Goal: Task Accomplishment & Management: Use online tool/utility

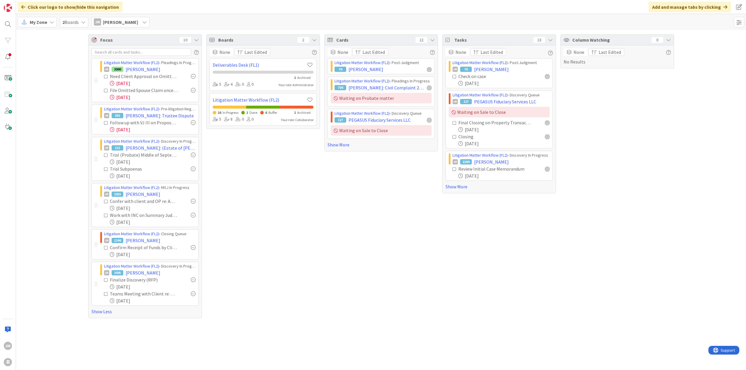
click at [50, 21] on icon at bounding box center [52, 22] width 5 height 5
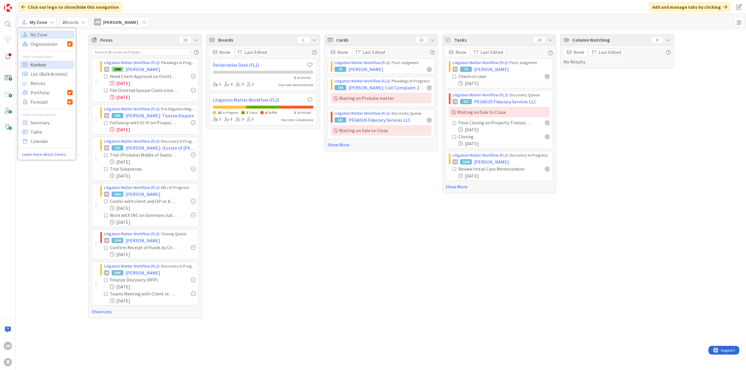
click at [44, 68] on span "Kanban" at bounding box center [52, 64] width 42 height 9
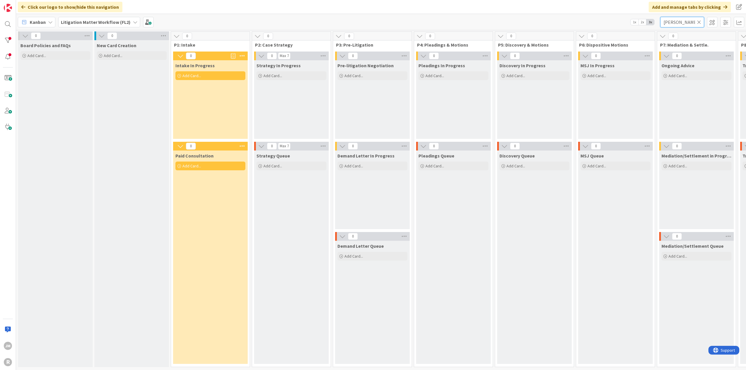
drag, startPoint x: 682, startPoint y: 22, endPoint x: 654, endPoint y: 20, distance: 27.4
click at [654, 20] on div "Kanban Litigation Matter Workflow (FL2) 1x 2x 3x [PERSON_NAME]" at bounding box center [381, 22] width 730 height 16
type input "precise"
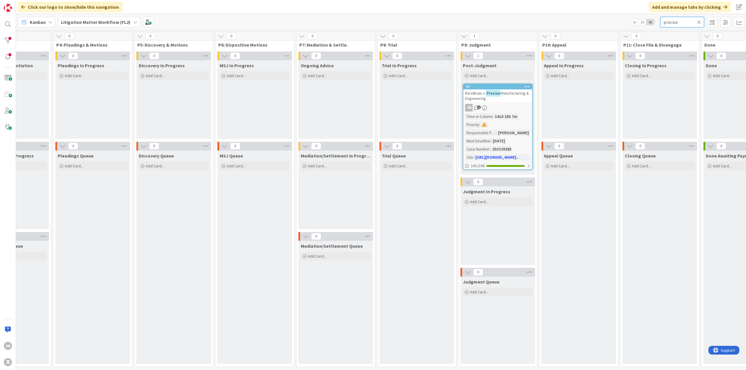
scroll to position [0, 376]
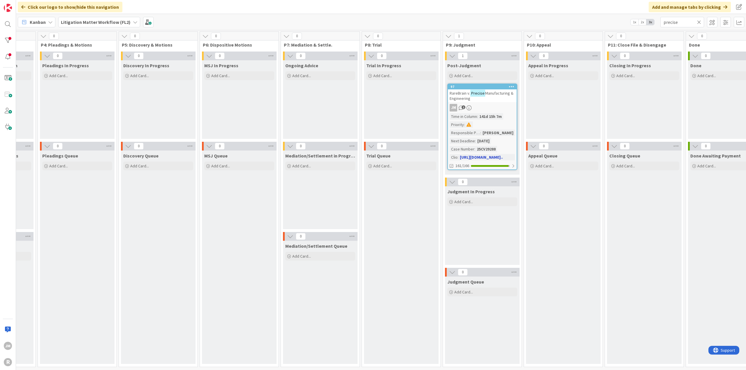
click at [501, 107] on div "JM 1" at bounding box center [482, 108] width 69 height 8
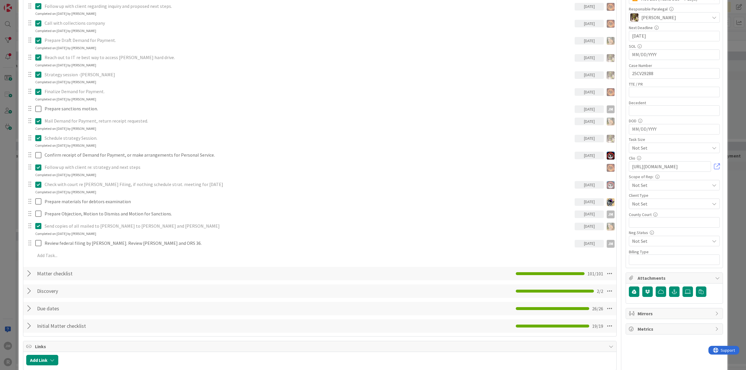
scroll to position [175, 0]
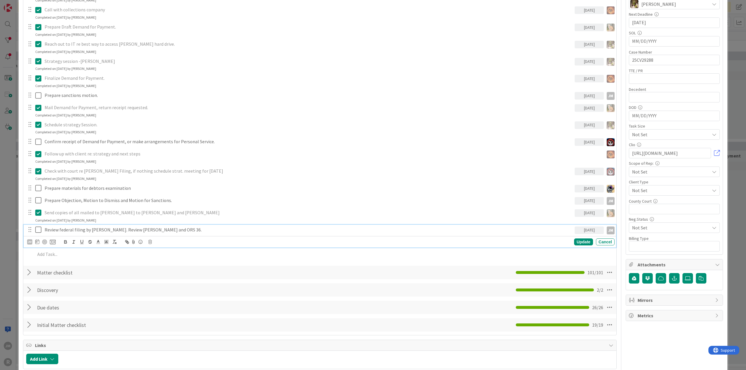
click at [105, 231] on p "Review federal filing by [PERSON_NAME]. Review [PERSON_NAME] and ORS 36." at bounding box center [309, 230] width 528 height 7
type textarea "x"
click at [40, 241] on div "JM" at bounding box center [41, 242] width 29 height 7
click at [36, 241] on icon at bounding box center [37, 241] width 4 height 5
click at [71, 310] on td "19" at bounding box center [70, 313] width 11 height 11
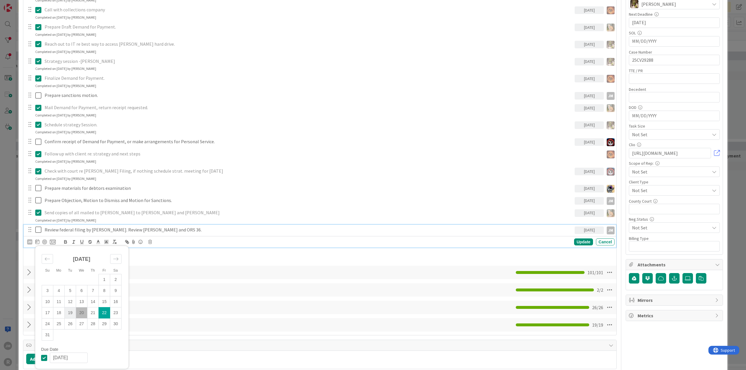
type input "[DATE]"
click at [45, 240] on div at bounding box center [44, 242] width 5 height 5
type textarea "x"
click at [579, 240] on div "Update" at bounding box center [583, 242] width 19 height 7
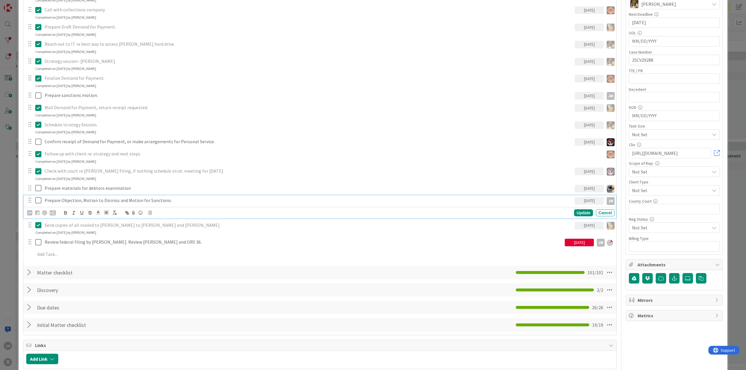
click at [96, 198] on p "Prepare Objection, Motion to Dismiss and Motion for Sanctions." at bounding box center [309, 200] width 528 height 7
click at [37, 212] on icon at bounding box center [37, 212] width 4 height 5
click at [73, 281] on td "19" at bounding box center [70, 283] width 11 height 11
type input "[DATE]"
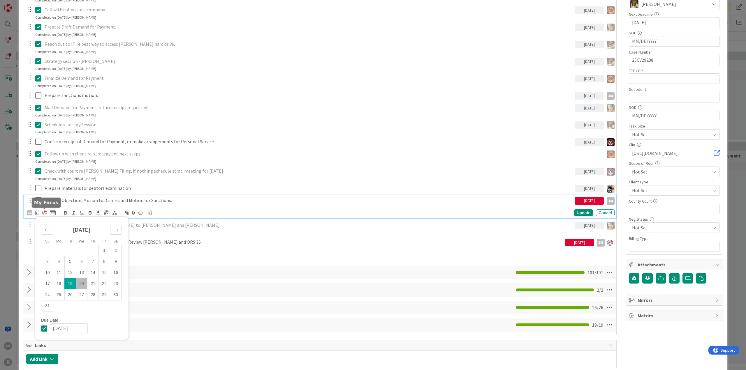
click at [45, 212] on div at bounding box center [44, 213] width 5 height 5
type textarea "x"
click at [582, 211] on div "Update" at bounding box center [583, 212] width 19 height 7
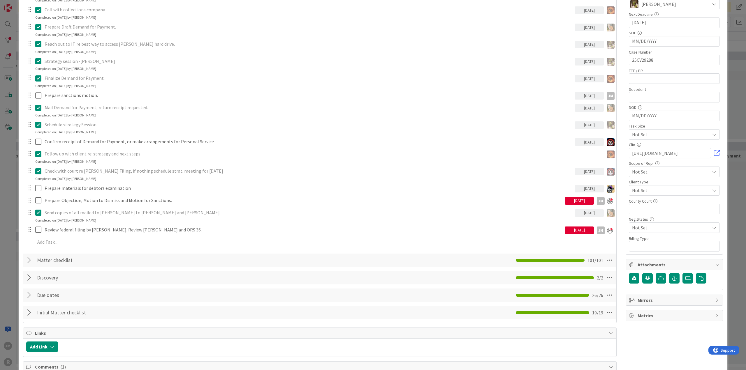
click at [8, 232] on div "ID 97 Litigation Matter Workflow (FL2) Post-Judgment Title 48 / 128 RareBrain v…" at bounding box center [373, 185] width 746 height 370
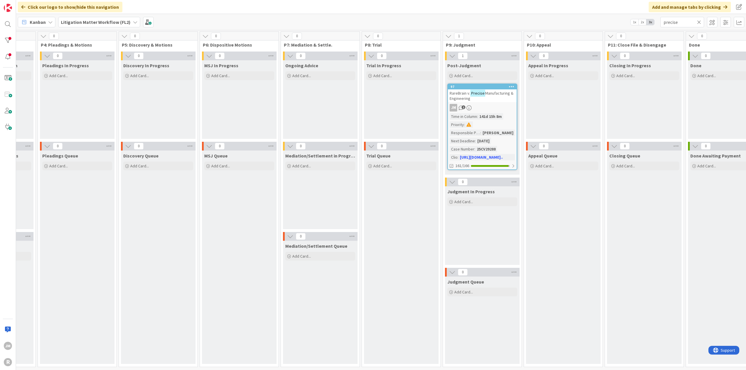
click at [50, 25] on div "Kanban" at bounding box center [37, 22] width 38 height 10
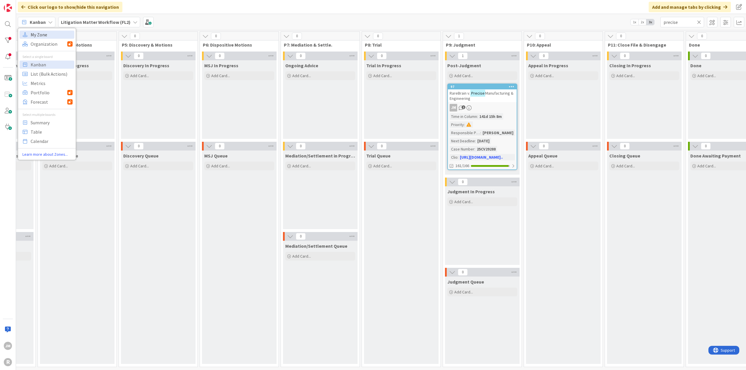
click at [48, 36] on span "My Zone" at bounding box center [52, 34] width 42 height 9
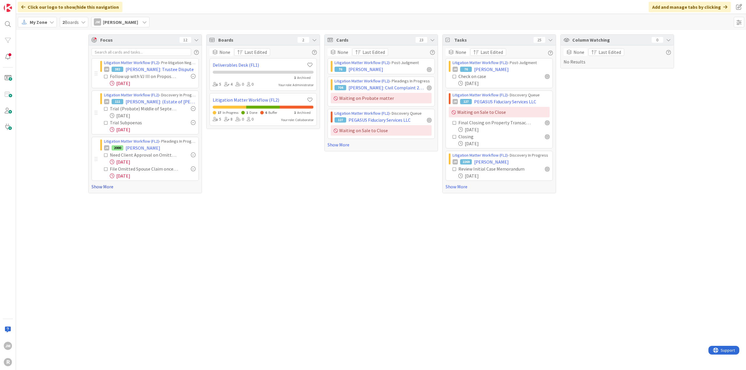
click at [101, 186] on link "Show More" at bounding box center [144, 186] width 107 height 7
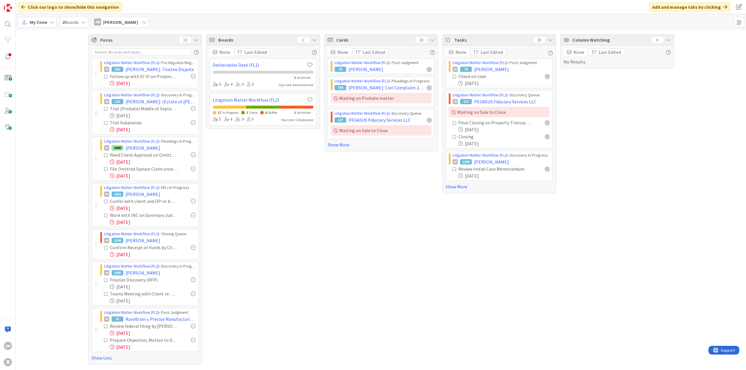
click at [42, 23] on span "My Zone" at bounding box center [38, 22] width 17 height 7
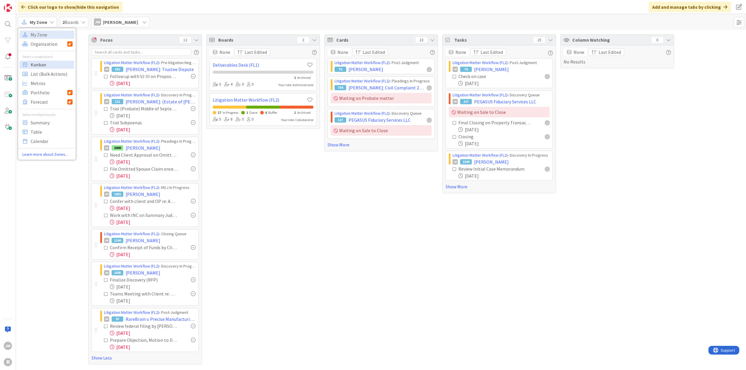
click at [46, 66] on span "Kanban" at bounding box center [52, 64] width 42 height 9
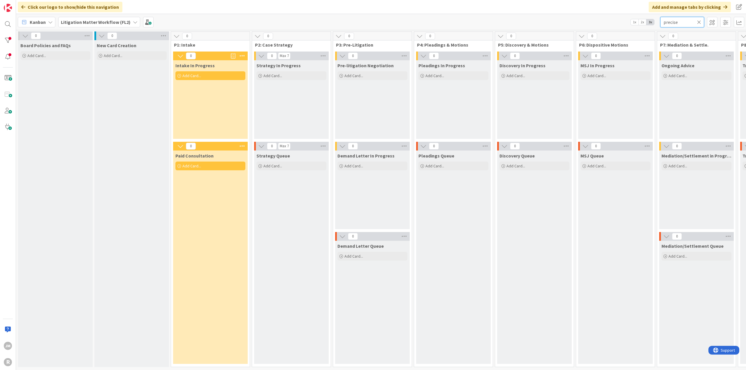
drag, startPoint x: 683, startPoint y: 23, endPoint x: 618, endPoint y: 25, distance: 65.6
click at [618, 25] on div "Kanban Litigation Matter Workflow (FL2) 1x 2x 3x precise" at bounding box center [381, 22] width 730 height 16
type input "c"
type input "legrady"
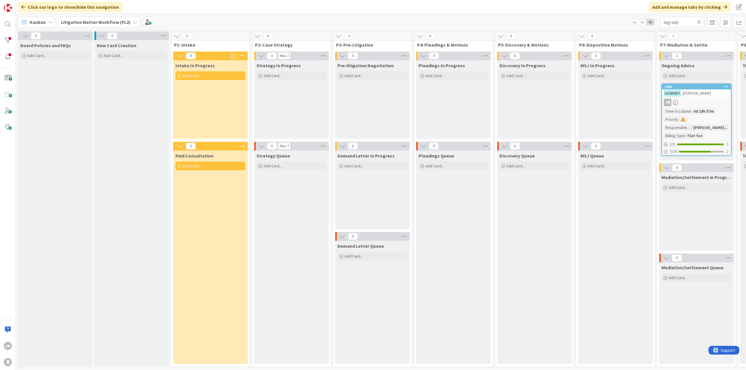
click at [49, 21] on icon at bounding box center [50, 22] width 5 height 5
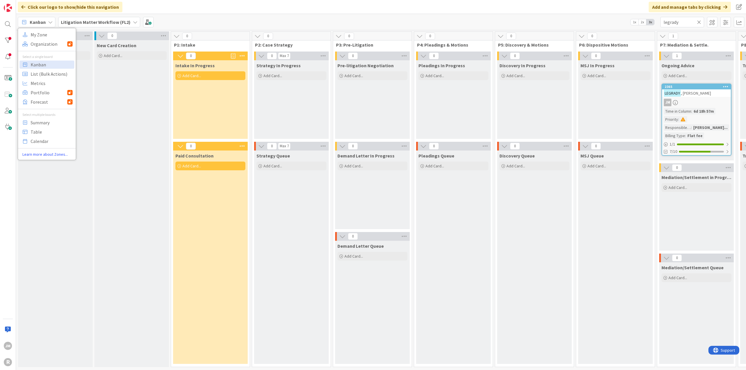
click at [133, 22] on icon at bounding box center [135, 22] width 5 height 5
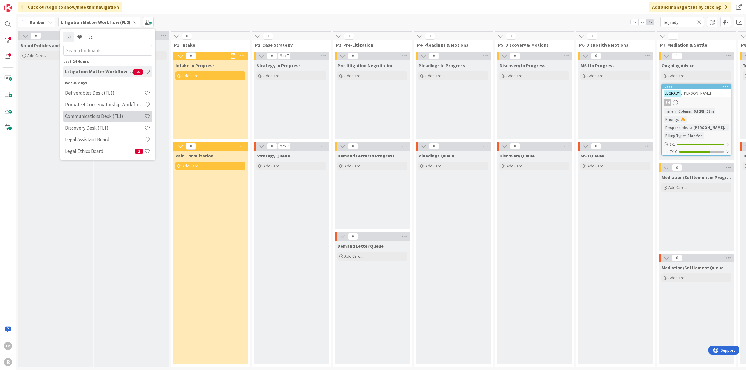
click at [129, 114] on h4 "Communications Desk (FL1)" at bounding box center [104, 116] width 79 height 6
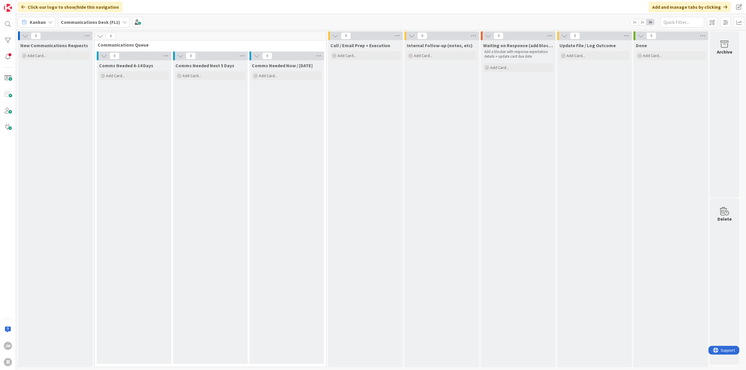
click at [98, 21] on b "Communications Desk (FL1)" at bounding box center [90, 22] width 59 height 6
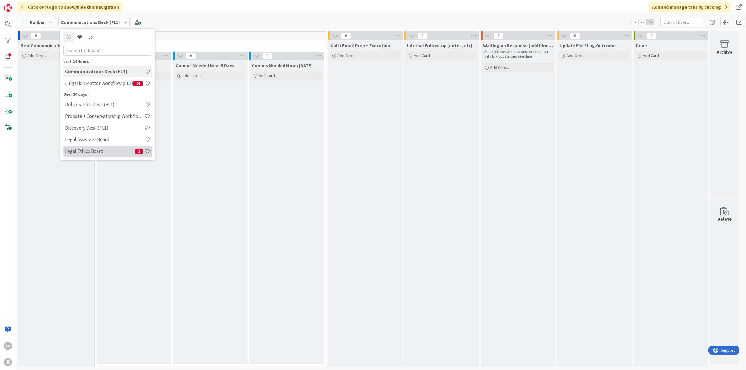
click at [106, 153] on h4 "Legal Ethics Board" at bounding box center [100, 151] width 70 height 6
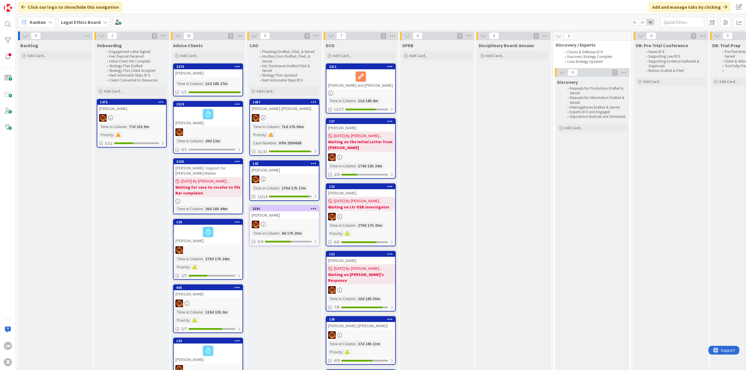
click at [54, 25] on div "Kanban" at bounding box center [37, 22] width 38 height 10
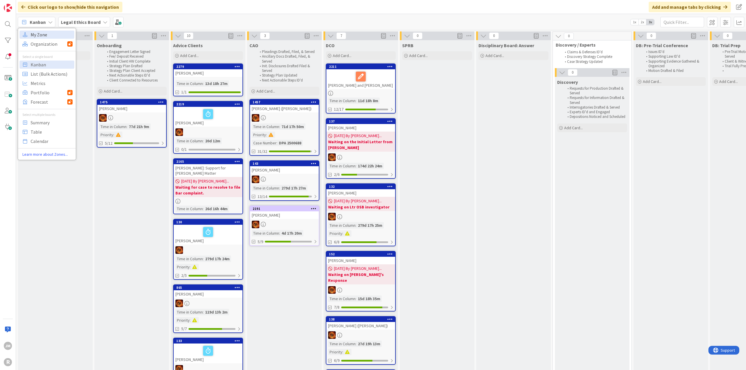
click at [52, 33] on span "My Zone" at bounding box center [52, 34] width 42 height 9
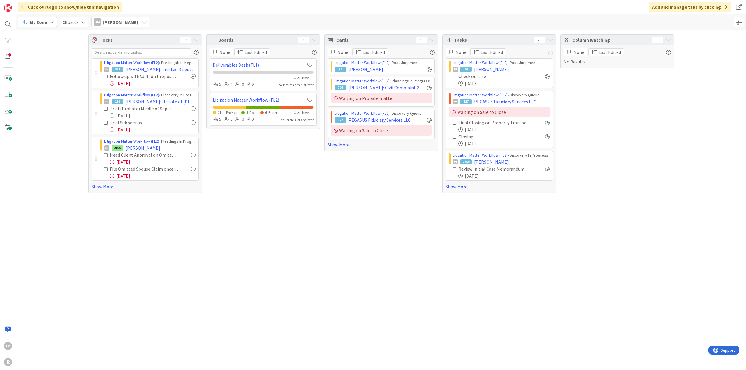
click at [44, 21] on span "My Zone" at bounding box center [38, 22] width 17 height 7
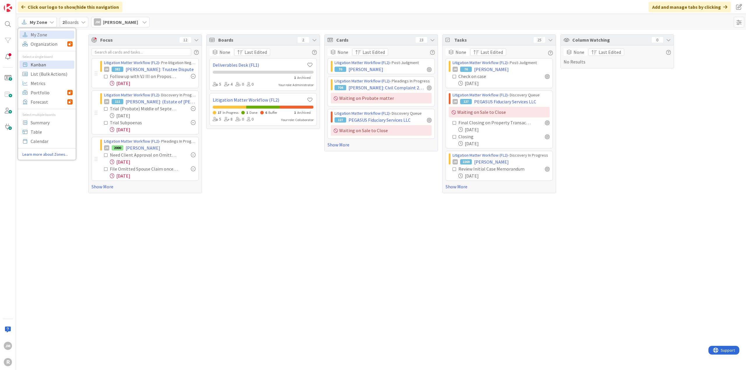
click at [52, 65] on span "Kanban" at bounding box center [52, 64] width 42 height 9
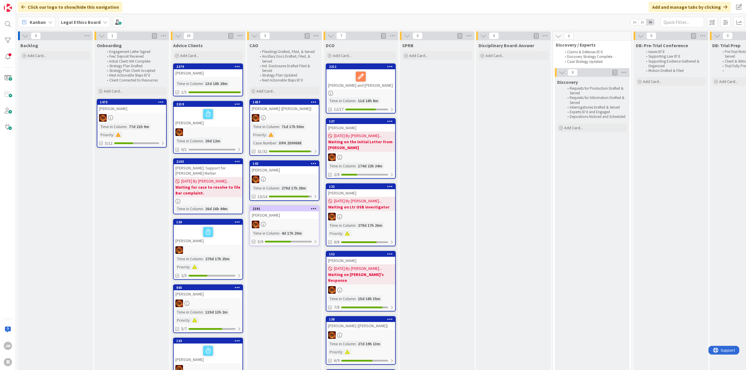
click at [95, 22] on b "Legal Ethics Board" at bounding box center [81, 22] width 40 height 6
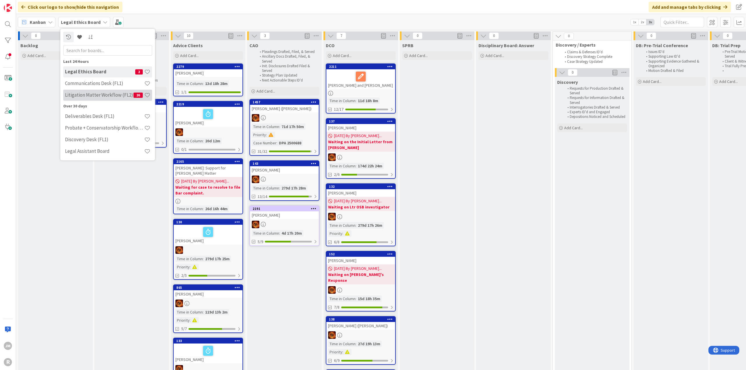
click at [98, 94] on h4 "Litigation Matter Workflow (FL2)" at bounding box center [99, 95] width 68 height 6
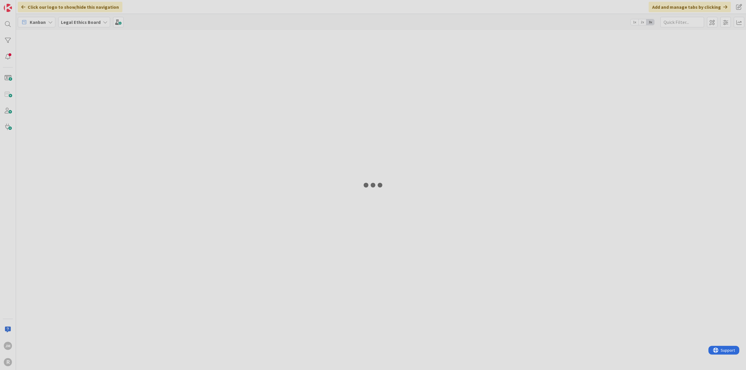
type input "legrady"
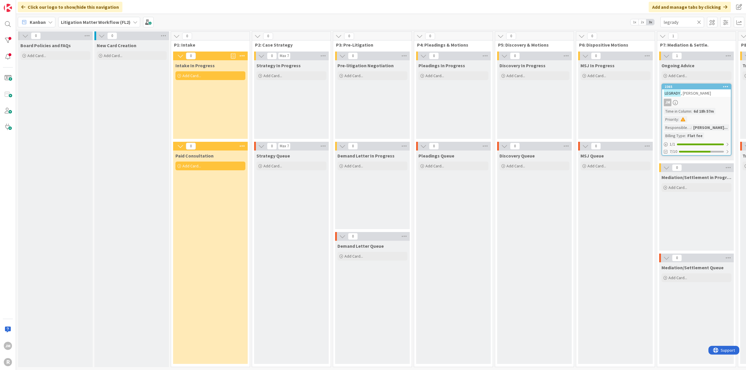
click at [704, 98] on link "2365 [PERSON_NAME] Time in Column : 6d 18h 57m Priority : Responsible Paralegal…" at bounding box center [696, 120] width 70 height 72
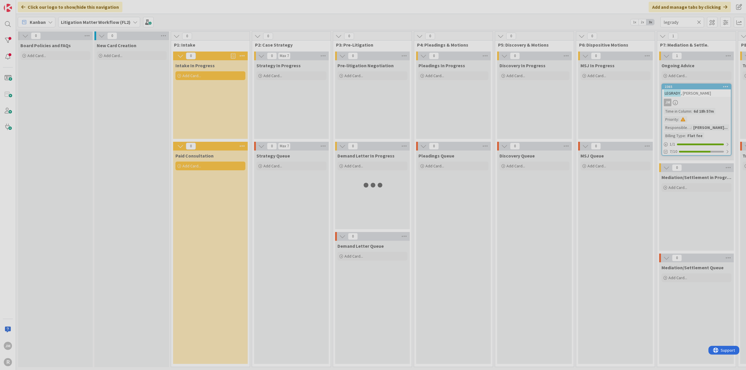
click at [704, 98] on div at bounding box center [373, 185] width 746 height 370
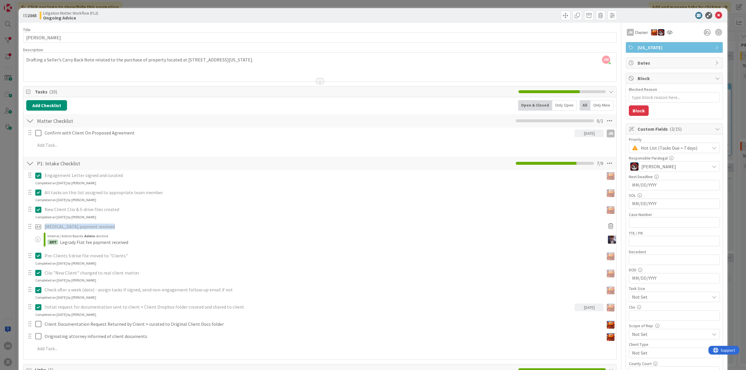
scroll to position [117, 0]
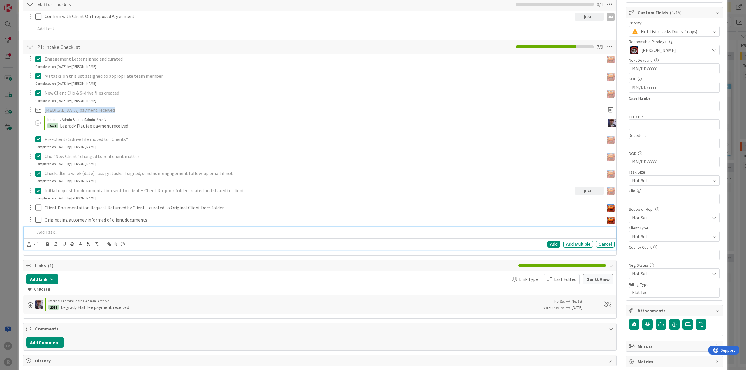
click at [77, 227] on div at bounding box center [323, 232] width 581 height 10
type textarea "x"
click at [27, 243] on icon at bounding box center [29, 244] width 4 height 4
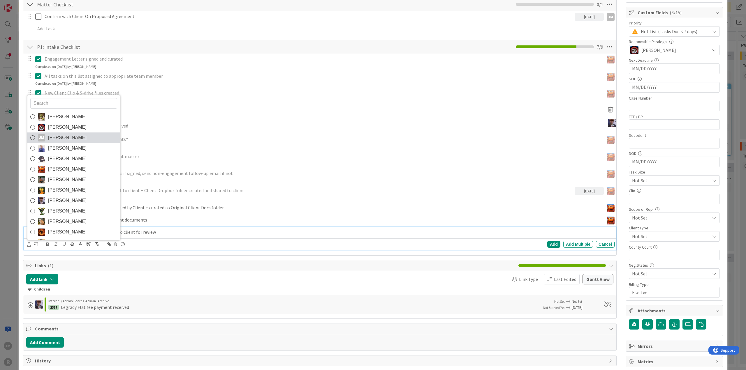
click at [31, 135] on icon at bounding box center [32, 137] width 5 height 9
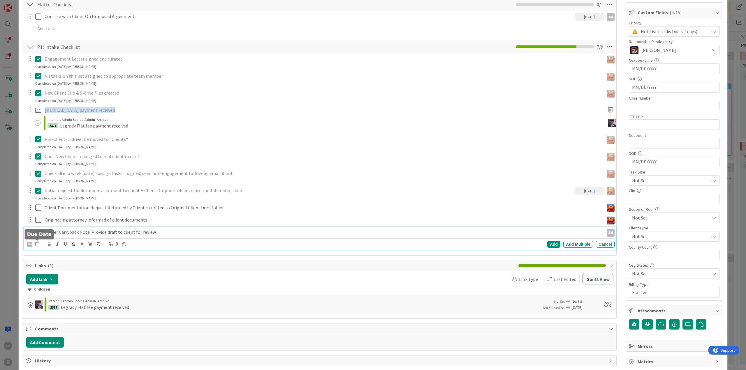
click at [37, 243] on icon at bounding box center [37, 244] width 4 height 5
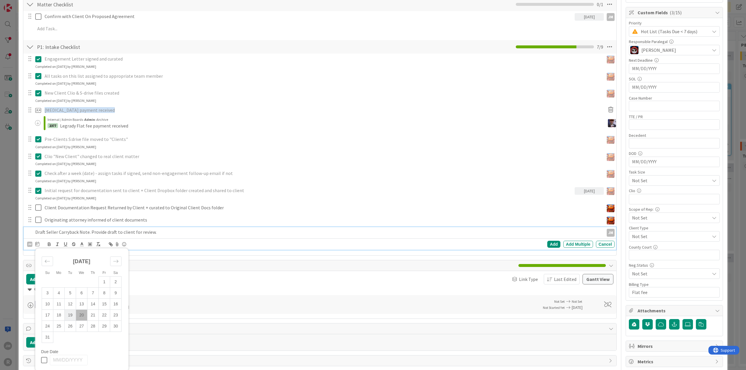
click at [71, 313] on td "19" at bounding box center [70, 315] width 11 height 11
click at [550, 243] on div "Add" at bounding box center [553, 244] width 13 height 7
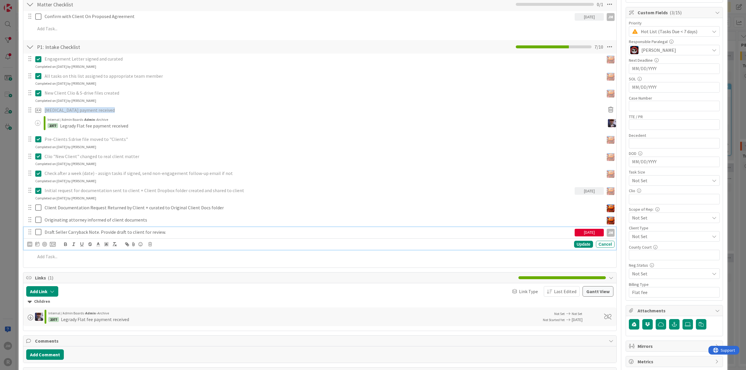
click at [104, 232] on p "Draft Seller Carryback Note. Provide draft to client for review." at bounding box center [309, 232] width 528 height 7
click at [45, 242] on div at bounding box center [44, 244] width 5 height 5
type textarea "x"
click at [585, 243] on div "Update" at bounding box center [583, 244] width 19 height 7
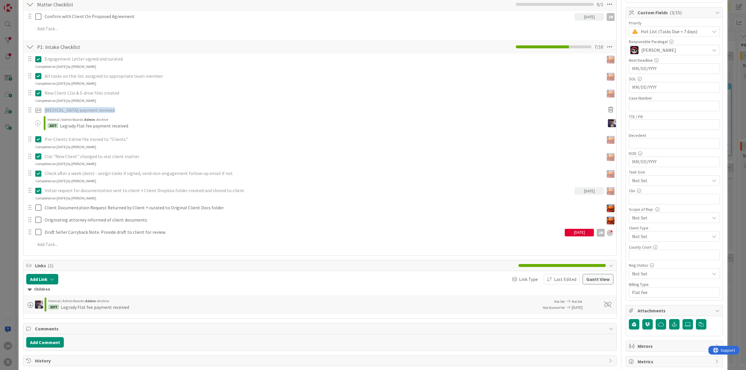
click at [10, 203] on div "ID 2365 Litigation Matter Workflow (FL2) Ongoing Advice Title 16 / 128 [PERSON_…" at bounding box center [373, 185] width 746 height 370
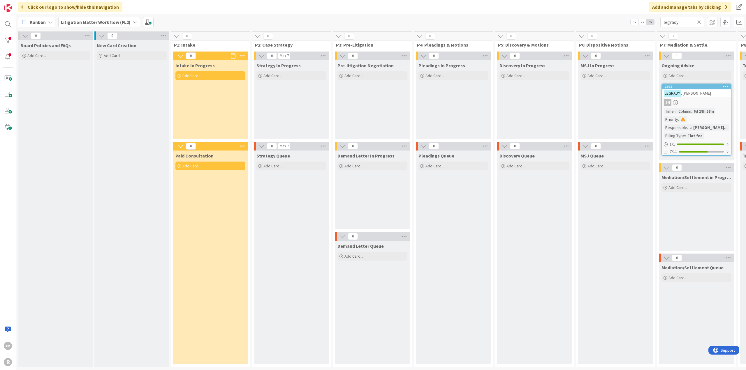
click at [44, 21] on span "Kanban" at bounding box center [38, 22] width 16 height 7
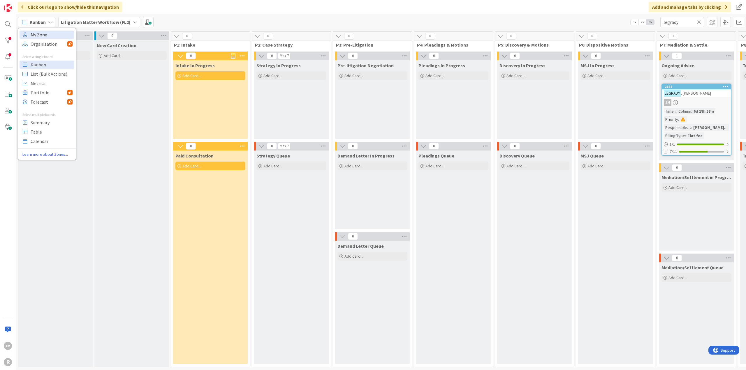
click at [50, 36] on span "My Zone" at bounding box center [52, 34] width 42 height 9
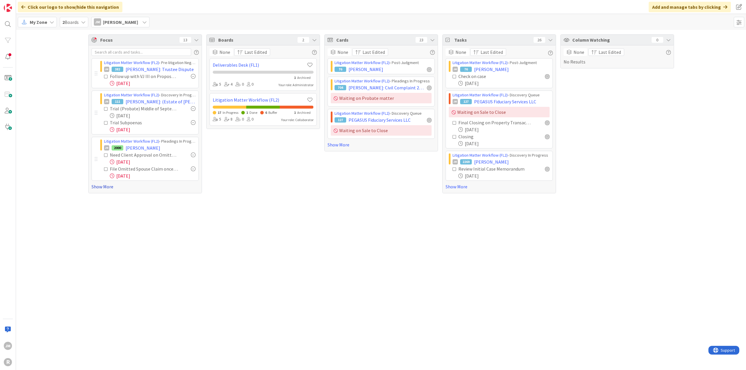
click at [108, 186] on link "Show More" at bounding box center [144, 186] width 107 height 7
